Goal: Information Seeking & Learning: Find contact information

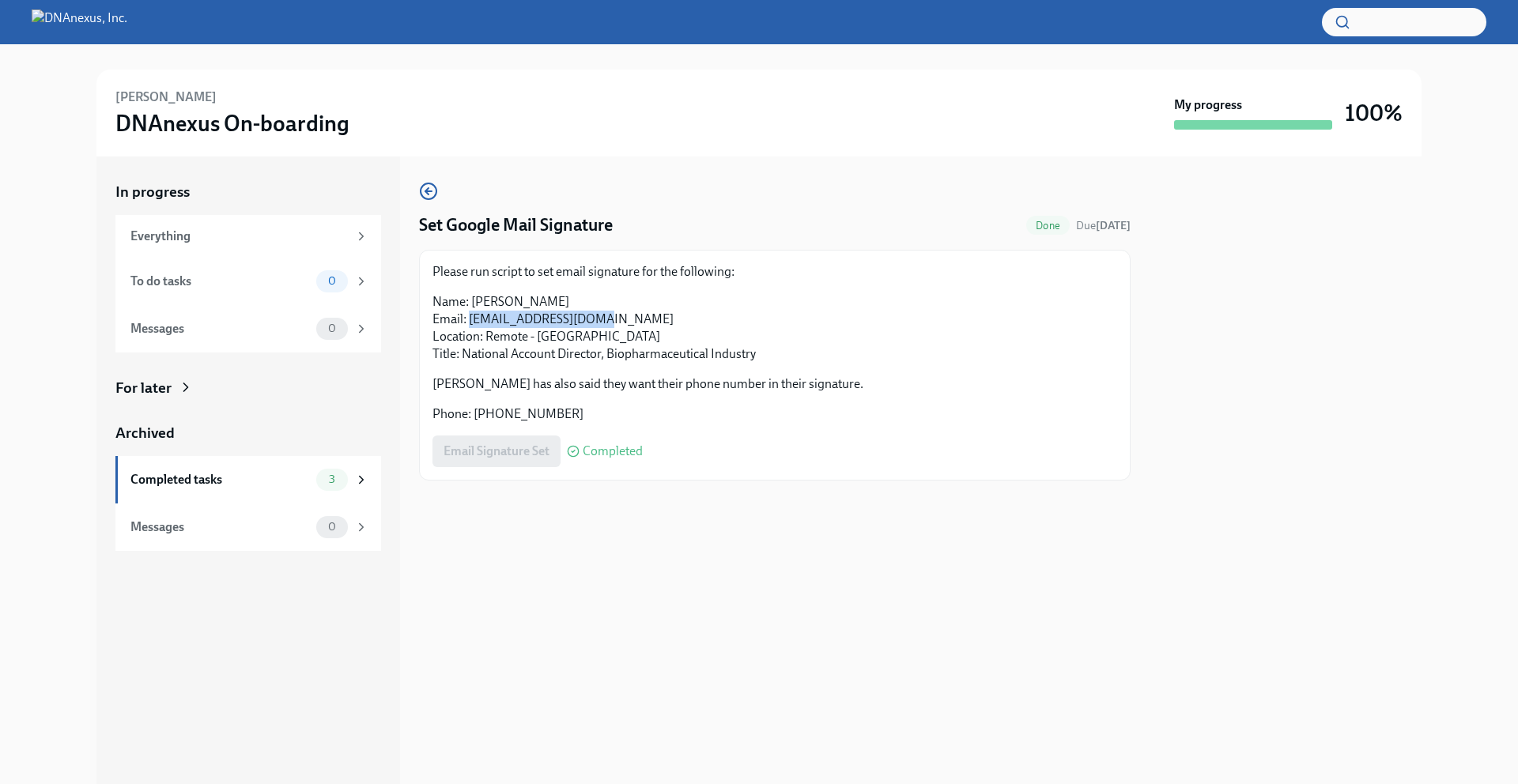
drag, startPoint x: 600, startPoint y: 316, endPoint x: 468, endPoint y: 322, distance: 132.1
click at [468, 322] on p "Name: [PERSON_NAME] Email: [EMAIL_ADDRESS][DOMAIN_NAME] Location: Remote - [GEO…" at bounding box center [775, 328] width 685 height 70
copy p "[EMAIL_ADDRESS][DOMAIN_NAME]"
click at [602, 356] on p "Name: [PERSON_NAME] Email: [EMAIL_ADDRESS][DOMAIN_NAME] Location: Remote - [GEO…" at bounding box center [775, 328] width 685 height 70
drag, startPoint x: 757, startPoint y: 352, endPoint x: 433, endPoint y: 352, distance: 324.0
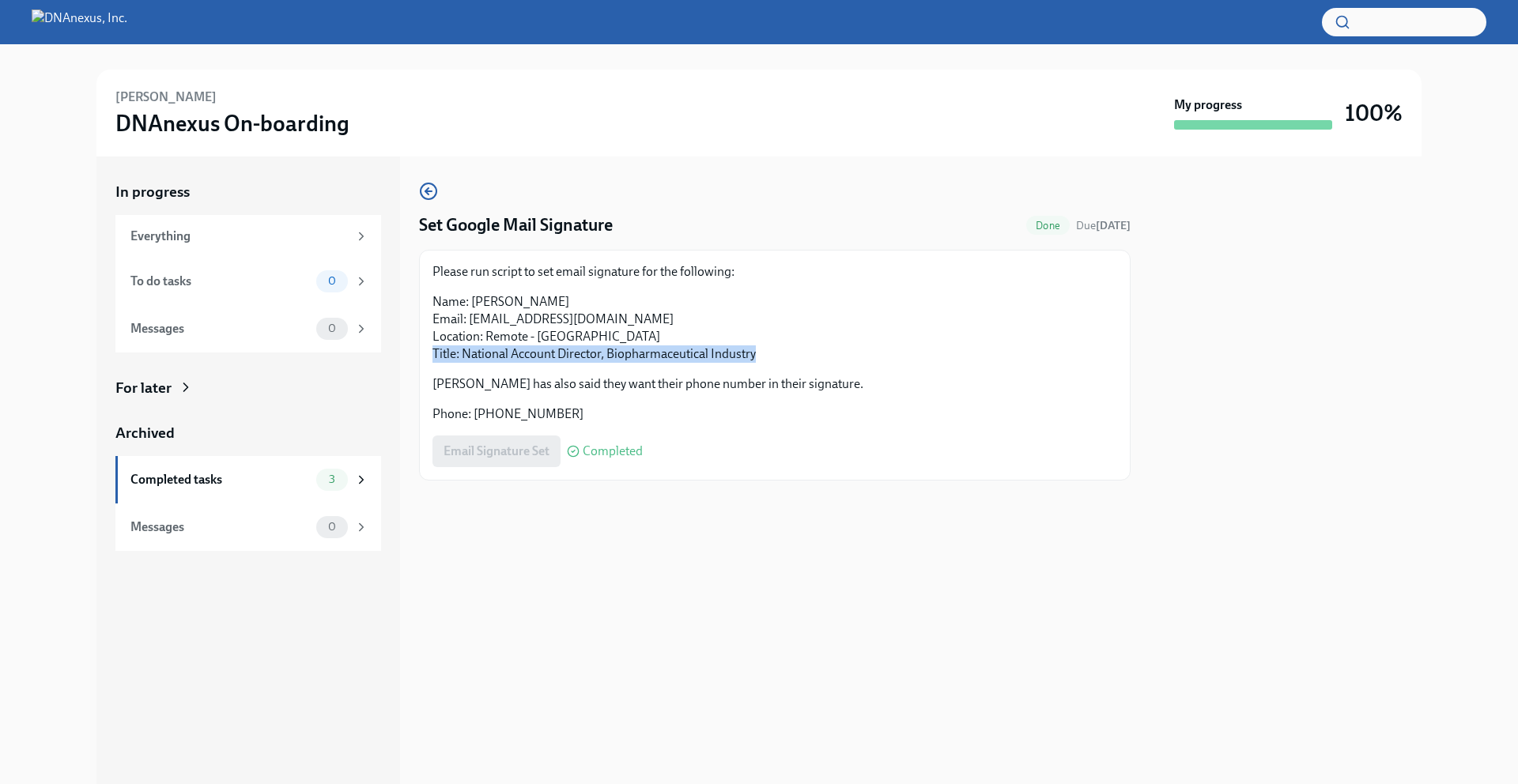
click at [433, 352] on p "Name: [PERSON_NAME] Email: [EMAIL_ADDRESS][DOMAIN_NAME] Location: Remote - [GEO…" at bounding box center [775, 328] width 685 height 70
copy p "Title: National Account Director, Biopharmaceutical Industry"
drag, startPoint x: 545, startPoint y: 415, endPoint x: 475, endPoint y: 417, distance: 70.0
click at [475, 417] on p "Phone: [PHONE_NUMBER]" at bounding box center [775, 414] width 685 height 18
copy p "6266441975"
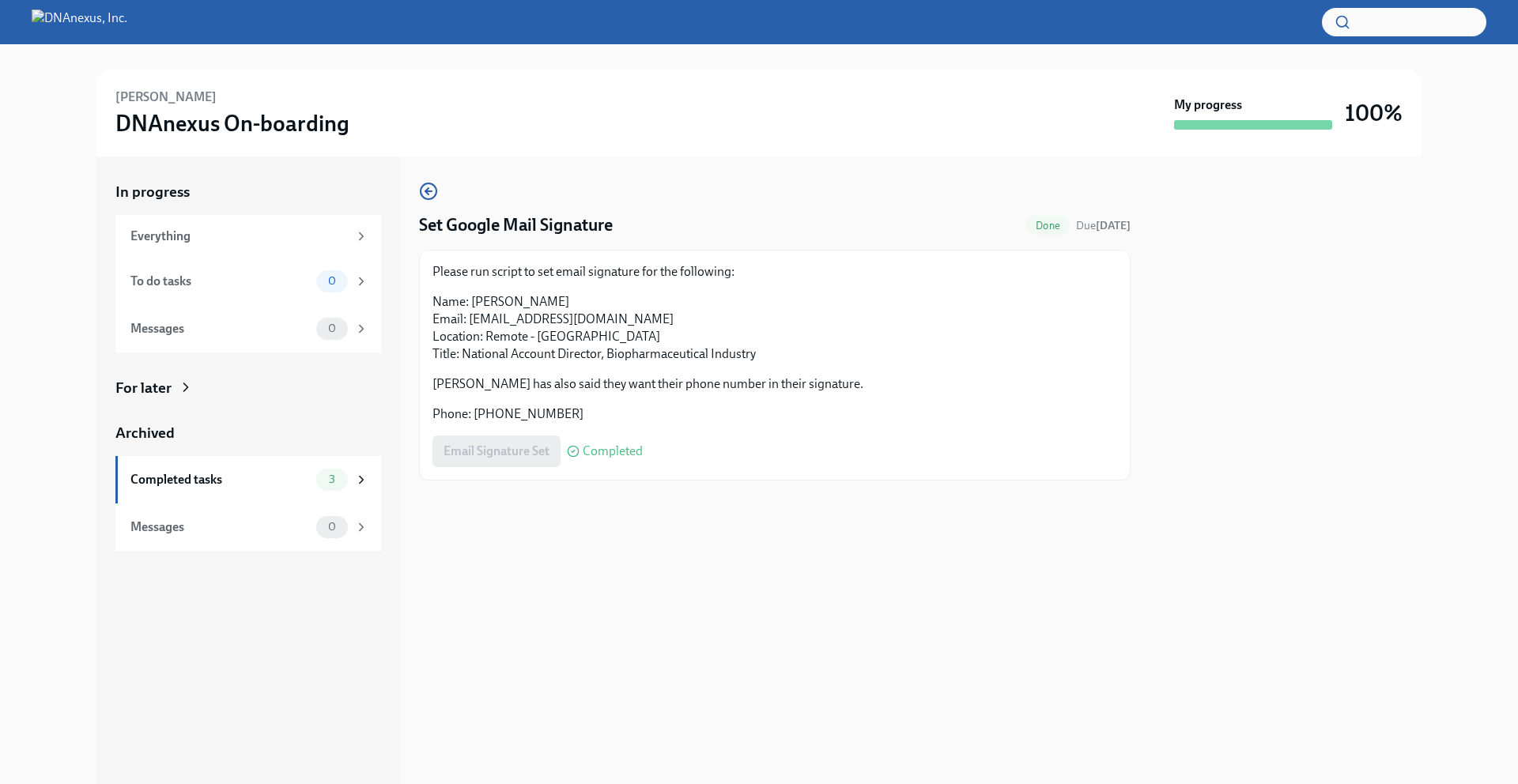
click at [568, 296] on p "Name: [PERSON_NAME] Email: [EMAIL_ADDRESS][DOMAIN_NAME] Location: Remote - [GEO…" at bounding box center [775, 328] width 685 height 70
drag, startPoint x: 558, startPoint y: 300, endPoint x: 469, endPoint y: 300, distance: 89.0
click at [469, 300] on p "Name: [PERSON_NAME] Email: [EMAIL_ADDRESS][DOMAIN_NAME] Location: Remote - [GEO…" at bounding box center [775, 328] width 685 height 70
copy p "[PERSON_NAME]"
